Goal: Information Seeking & Learning: Find specific fact

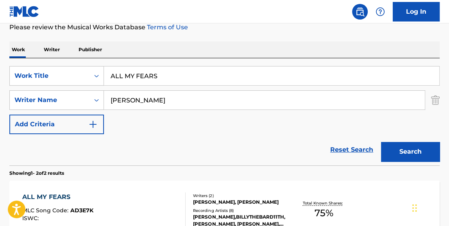
drag, startPoint x: 48, startPoint y: 29, endPoint x: 10, endPoint y: 0, distance: 48.0
click at [34, 21] on div "Log In The MLC Public Work Search The accuracy and completeness of The MLC's da…" at bounding box center [224, 135] width 449 height 486
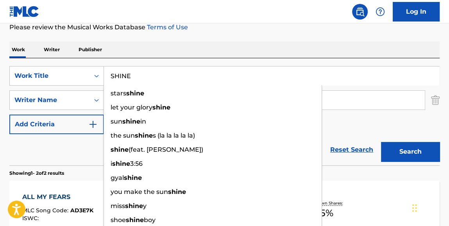
type input "SHINE"
drag, startPoint x: 86, startPoint y: 41, endPoint x: 92, endPoint y: 41, distance: 5.9
click at [89, 40] on div "The MLC Public Work Search The accuracy and completeness of The MLC's data is d…" at bounding box center [224, 136] width 449 height 402
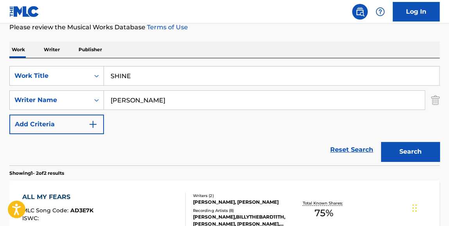
drag, startPoint x: 106, startPoint y: 89, endPoint x: 111, endPoint y: 77, distance: 12.3
click at [105, 89] on div "SearchWithCriteriace237563-9b8b-4a7e-ad48-b4860dad8a65 Work Title SHINE SearchW…" at bounding box center [224, 100] width 430 height 68
type input "[PERSON_NAME]"
click at [381, 142] on button "Search" at bounding box center [410, 152] width 59 height 20
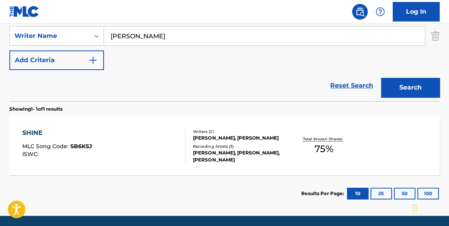
scroll to position [173, 0]
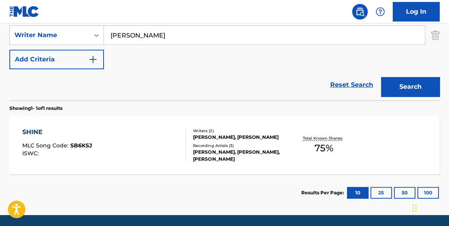
click at [330, 151] on span "75 %" at bounding box center [323, 148] width 19 height 14
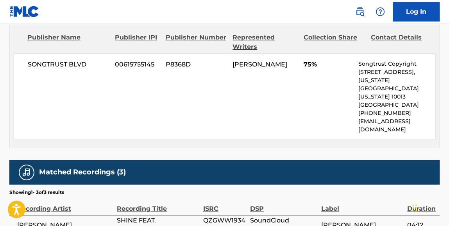
scroll to position [375, 0]
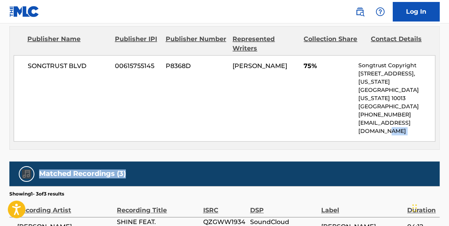
drag, startPoint x: 448, startPoint y: 131, endPoint x: 448, endPoint y: 121, distance: 10.2
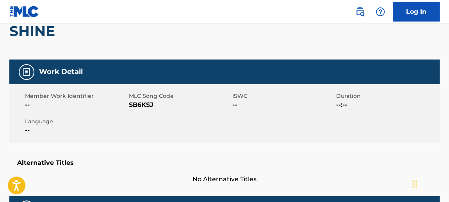
scroll to position [0, 0]
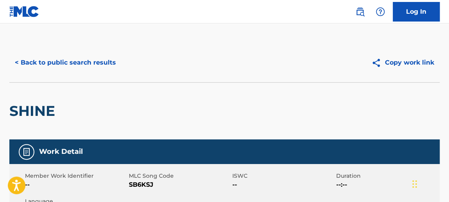
click at [77, 56] on button "< Back to public search results" at bounding box center [65, 63] width 112 height 20
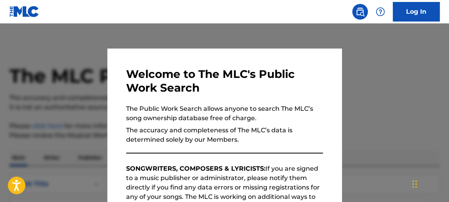
scroll to position [173, 0]
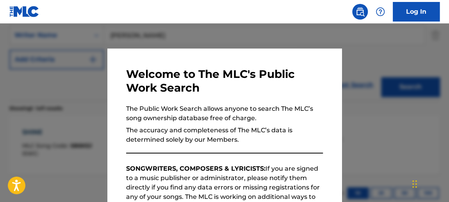
click at [155, 36] on div at bounding box center [224, 124] width 449 height 202
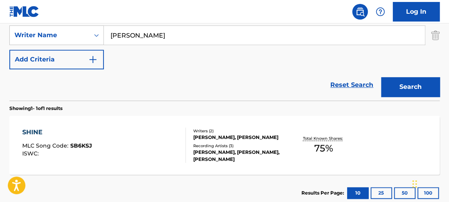
scroll to position [132, 0]
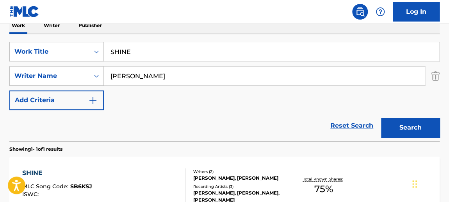
drag, startPoint x: 180, startPoint y: 50, endPoint x: 86, endPoint y: 18, distance: 99.3
click at [91, 26] on div "Work Writer Publisher SearchWithCriteriace237563-9b8b-4a7e-ad48-b4860dad8a65 Wo…" at bounding box center [224, 134] width 430 height 234
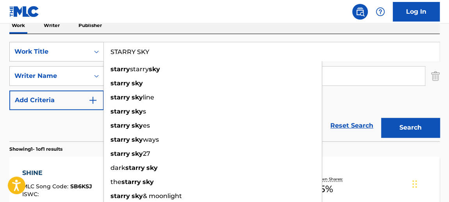
type input "STARRY SKY"
click at [241, 36] on div "SearchWithCriteriace237563-9b8b-4a7e-ad48-b4860dad8a65 Work Title STARRY SKY st…" at bounding box center [224, 87] width 430 height 107
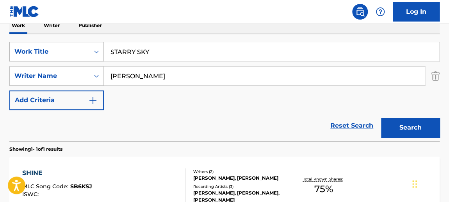
drag, startPoint x: 198, startPoint y: 73, endPoint x: 35, endPoint y: 46, distance: 165.4
click at [65, 54] on div "SearchWithCriteriace237563-9b8b-4a7e-ad48-b4860dad8a65 Work Title STARRY SKY Se…" at bounding box center [224, 76] width 430 height 68
type input "[PERSON_NAME]"
click at [381, 118] on button "Search" at bounding box center [410, 128] width 59 height 20
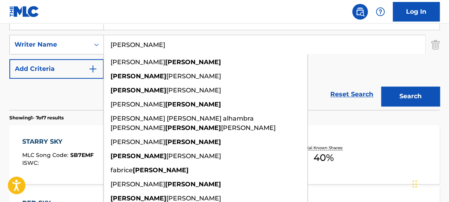
scroll to position [170, 0]
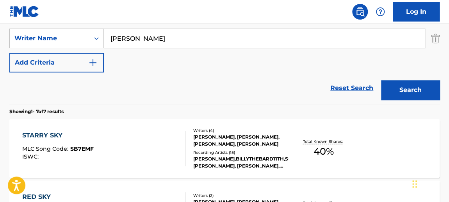
click at [369, 67] on div "SearchWithCriteriace237563-9b8b-4a7e-ad48-b4860dad8a65 Work Title STARRY SKY Se…" at bounding box center [224, 38] width 430 height 68
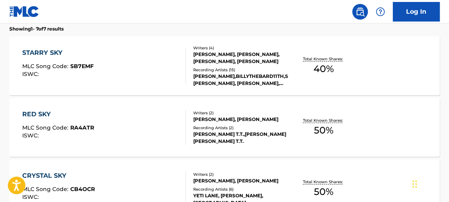
scroll to position [253, 0]
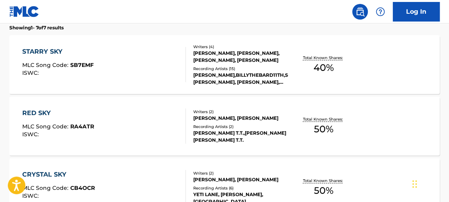
click at [323, 71] on span "40 %" at bounding box center [324, 68] width 20 height 14
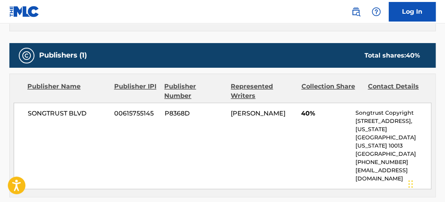
scroll to position [347, 0]
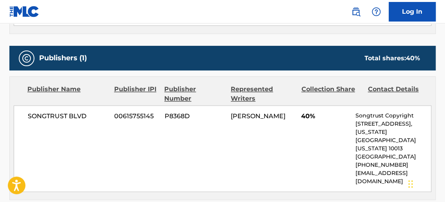
scroll to position [298, 0]
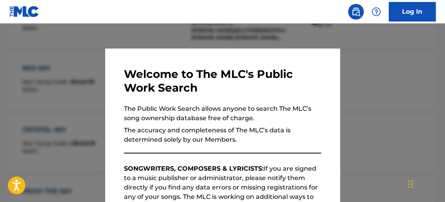
drag, startPoint x: 254, startPoint y: 32, endPoint x: 379, endPoint y: 52, distance: 127.0
click at [254, 32] on div at bounding box center [222, 124] width 445 height 202
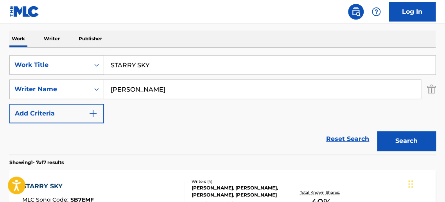
scroll to position [120, 0]
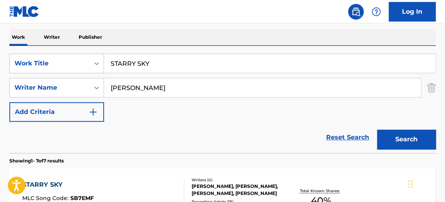
drag, startPoint x: 177, startPoint y: 61, endPoint x: 100, endPoint y: 25, distance: 85.1
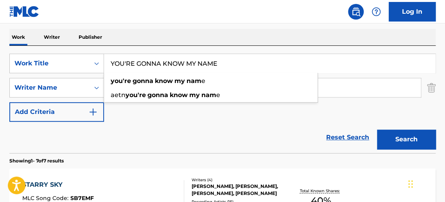
type input "YOU'RE GONNA KNOW MY NAME"
click at [377, 129] on button "Search" at bounding box center [406, 139] width 59 height 20
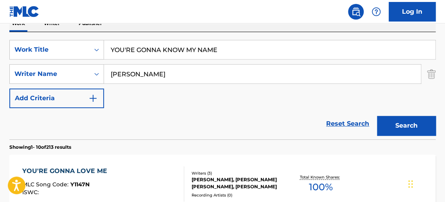
scroll to position [132, 0]
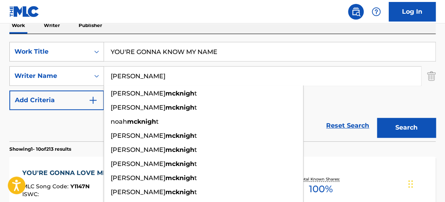
type input "[PERSON_NAME]"
click at [377, 118] on button "Search" at bounding box center [406, 128] width 59 height 20
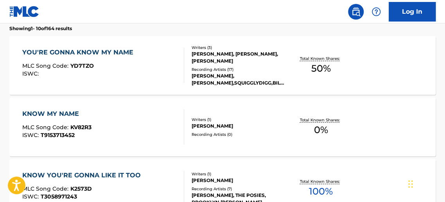
scroll to position [251, 0]
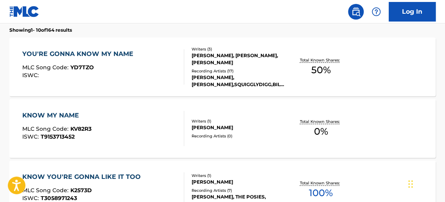
click at [316, 71] on span "50 %" at bounding box center [321, 70] width 20 height 14
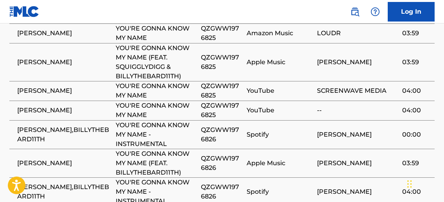
scroll to position [649, 0]
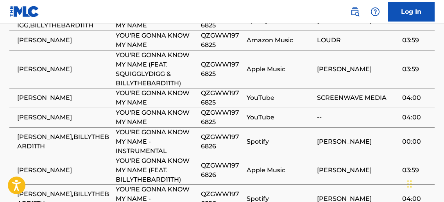
click at [220, 108] on span "QZGWW1976825" at bounding box center [222, 117] width 42 height 19
copy span "QZGWW1976825"
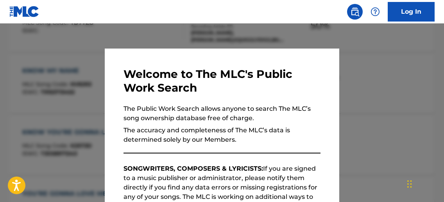
drag, startPoint x: 241, startPoint y: 23, endPoint x: 249, endPoint y: 27, distance: 8.9
click at [242, 23] on div at bounding box center [222, 124] width 444 height 202
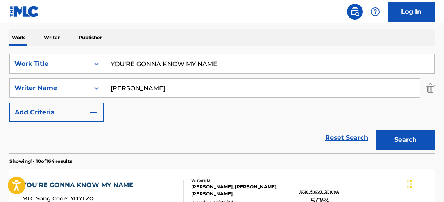
scroll to position [122, 0]
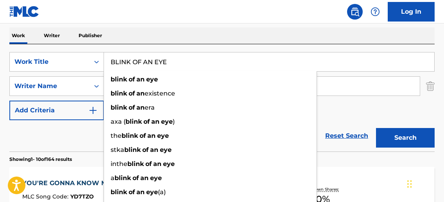
type input "BLINK OF AN EYE"
click at [376, 128] on button "Search" at bounding box center [405, 138] width 59 height 20
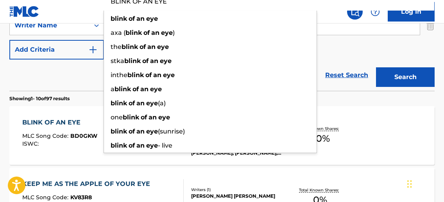
scroll to position [187, 0]
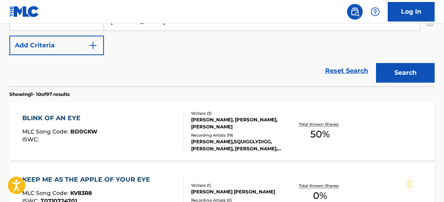
click at [382, 107] on div "BLINK OF AN EYE MLC Song Code : BD0GKW ISWC : Writers ( 3 ) [PERSON_NAME], [PER…" at bounding box center [221, 131] width 425 height 59
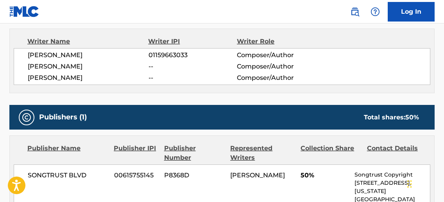
scroll to position [239, 0]
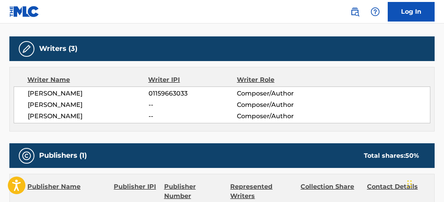
scroll to position [231, 0]
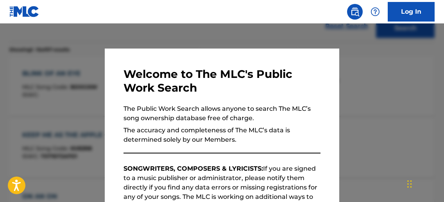
drag, startPoint x: 161, startPoint y: 26, endPoint x: 163, endPoint y: 36, distance: 10.0
click at [162, 30] on div at bounding box center [222, 124] width 444 height 202
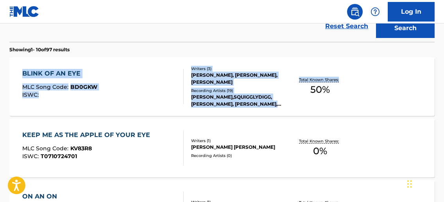
drag, startPoint x: 443, startPoint y: 86, endPoint x: 444, endPoint y: 51, distance: 35.2
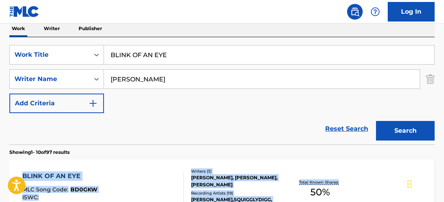
scroll to position [125, 0]
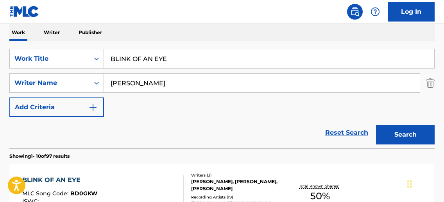
drag, startPoint x: 196, startPoint y: 54, endPoint x: 2, endPoint y: 10, distance: 199.9
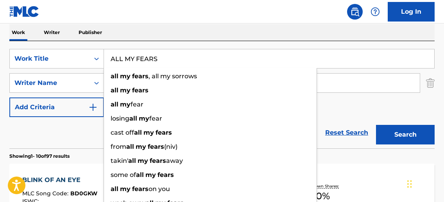
type input "ALL MY FEARS"
click at [376, 125] on button "Search" at bounding box center [405, 135] width 59 height 20
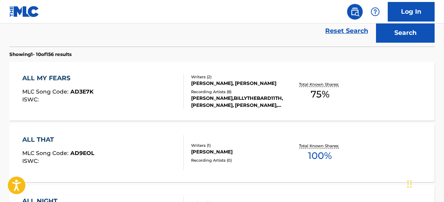
scroll to position [230, 0]
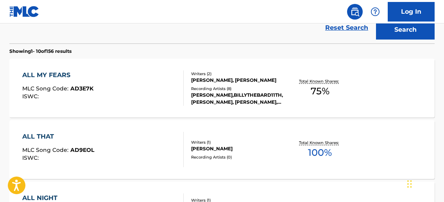
click at [307, 89] on div "Total Known Shares: 75 %" at bounding box center [319, 88] width 71 height 24
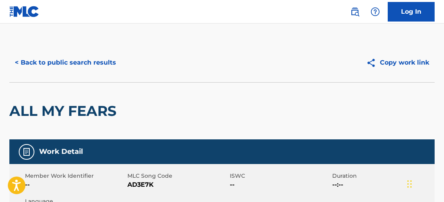
scroll to position [274, 0]
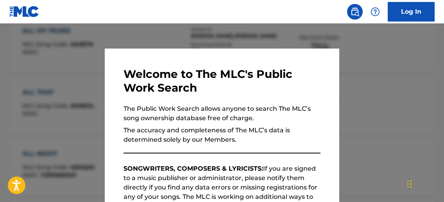
click at [420, 70] on div at bounding box center [222, 124] width 444 height 202
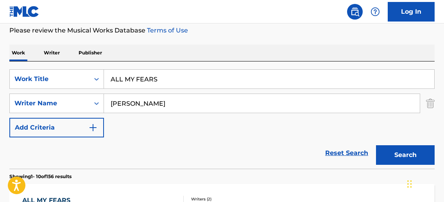
scroll to position [102, 0]
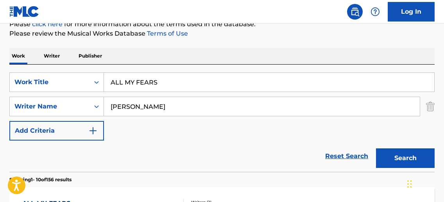
click at [50, 64] on div "SearchWithCriteriace237563-9b8b-4a7e-ad48-b4860dad8a65 Work Title ALL MY FEARS …" at bounding box center [221, 117] width 425 height 107
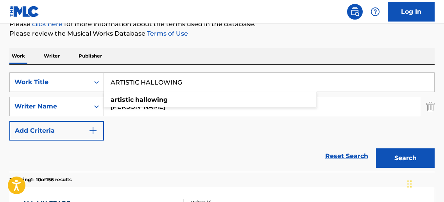
type input "ARTISTIC HALLOWING"
click at [376, 148] on button "Search" at bounding box center [405, 158] width 59 height 20
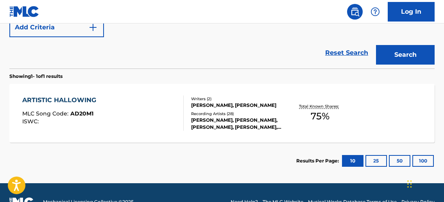
scroll to position [211, 0]
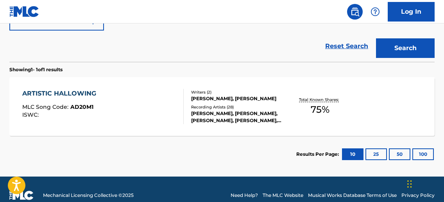
click at [326, 112] on span "75 %" at bounding box center [320, 109] width 19 height 14
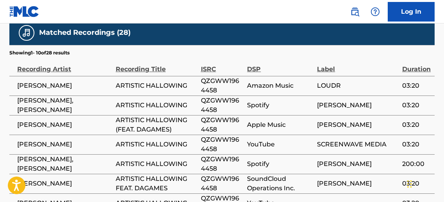
scroll to position [513, 0]
